Goal: Information Seeking & Learning: Understand process/instructions

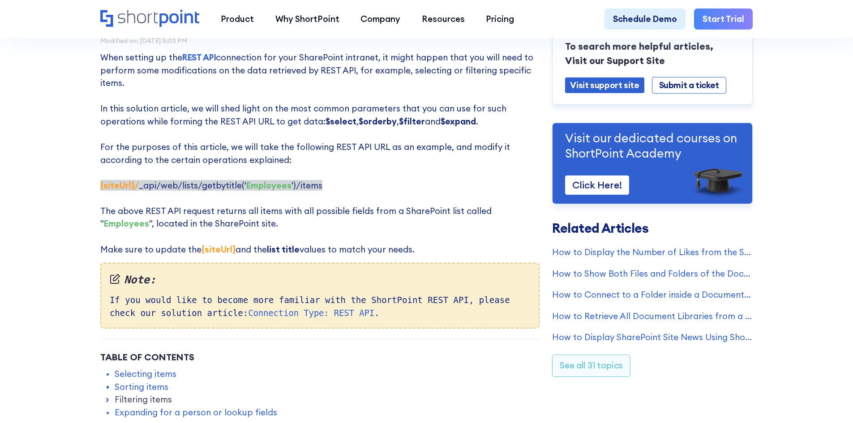
scroll to position [134, 0]
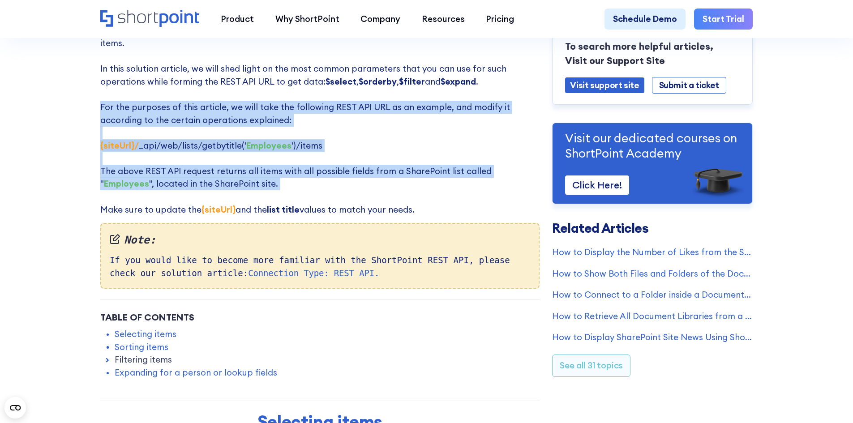
drag, startPoint x: 99, startPoint y: 110, endPoint x: 234, endPoint y: 194, distance: 159.0
click at [230, 194] on p "When setting up the REST API connection for your SharePoint intranet, it might …" at bounding box center [319, 113] width 439 height 205
click at [239, 194] on p "When setting up the REST API connection for your SharePoint intranet, it might …" at bounding box center [319, 113] width 439 height 205
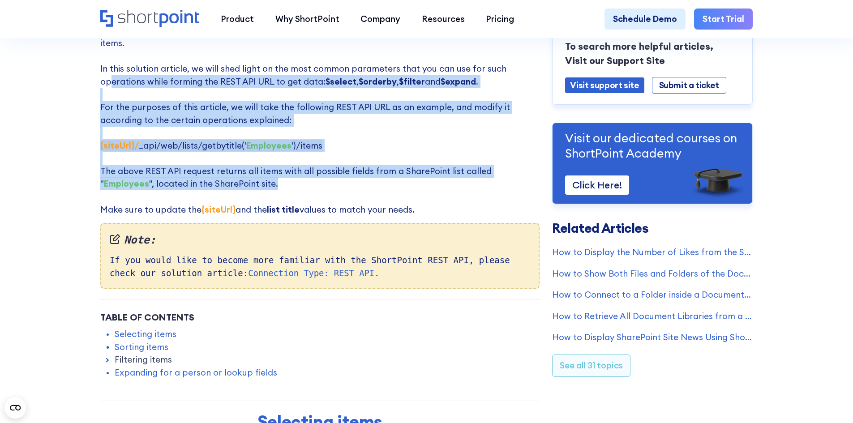
drag, startPoint x: 202, startPoint y: 182, endPoint x: 116, endPoint y: 88, distance: 127.7
click at [109, 88] on p "When setting up the REST API connection for your SharePoint intranet, it might …" at bounding box center [319, 113] width 439 height 205
click at [210, 94] on p "When setting up the REST API connection for your SharePoint intranet, it might …" at bounding box center [319, 113] width 439 height 205
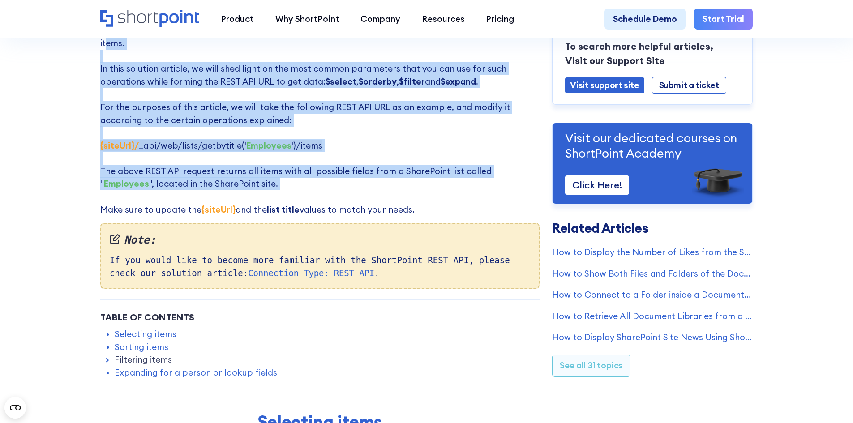
drag, startPoint x: 99, startPoint y: 48, endPoint x: 287, endPoint y: 205, distance: 245.1
click at [278, 205] on p "When setting up the REST API connection for your SharePoint intranet, it might …" at bounding box center [319, 113] width 439 height 205
click at [288, 205] on p "When setting up the REST API connection for your SharePoint intranet, it might …" at bounding box center [319, 113] width 439 height 205
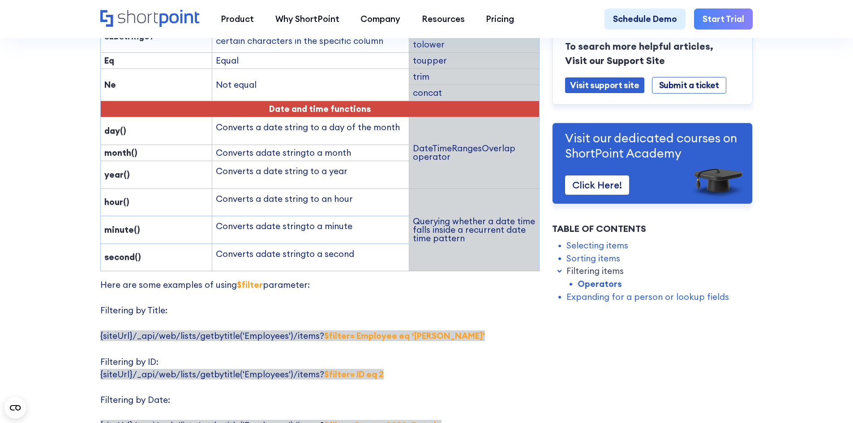
scroll to position [1478, 0]
